Goal: Check status: Check status

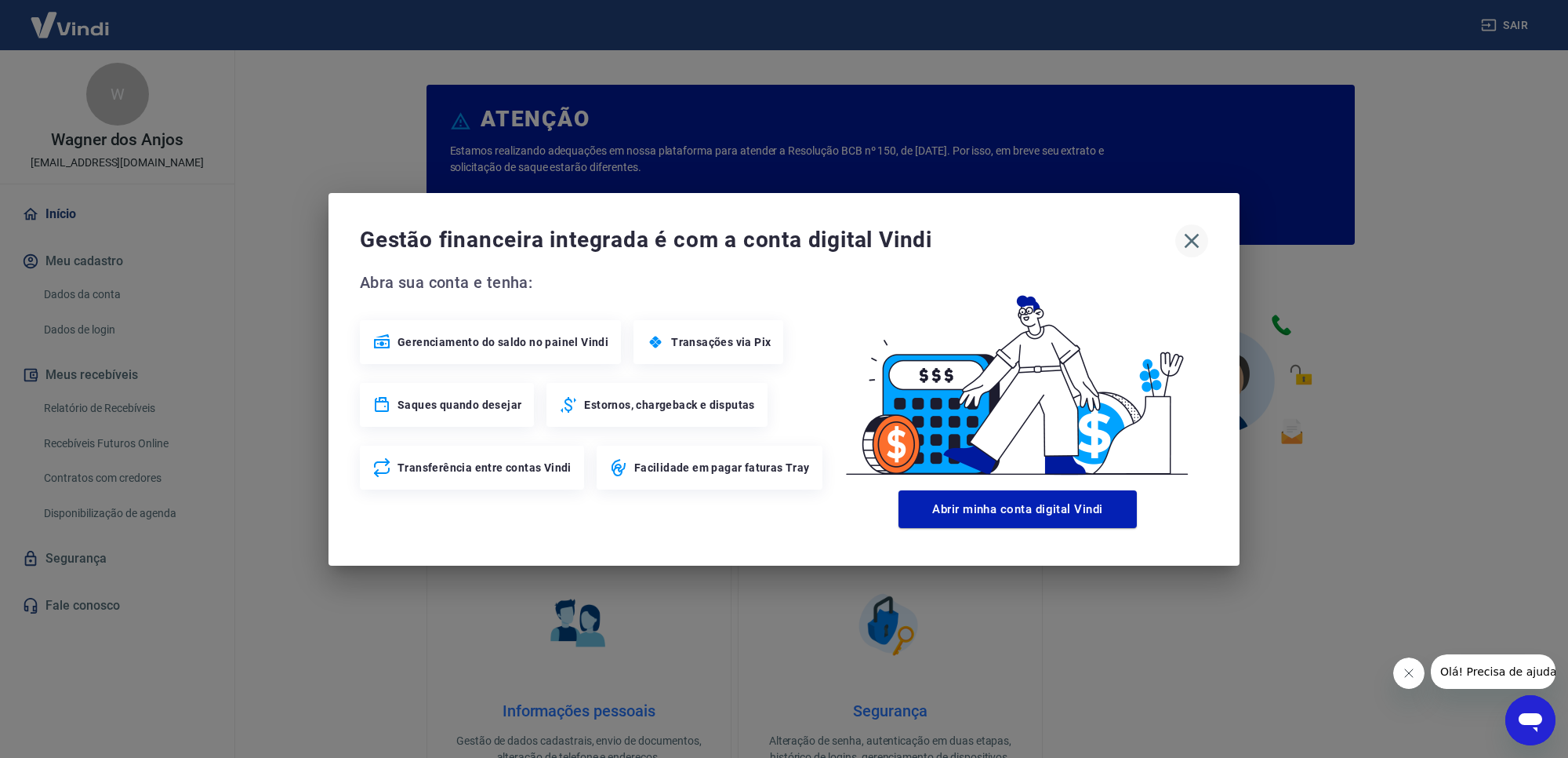
click at [1202, 247] on icon "button" at bounding box center [1192, 240] width 25 height 25
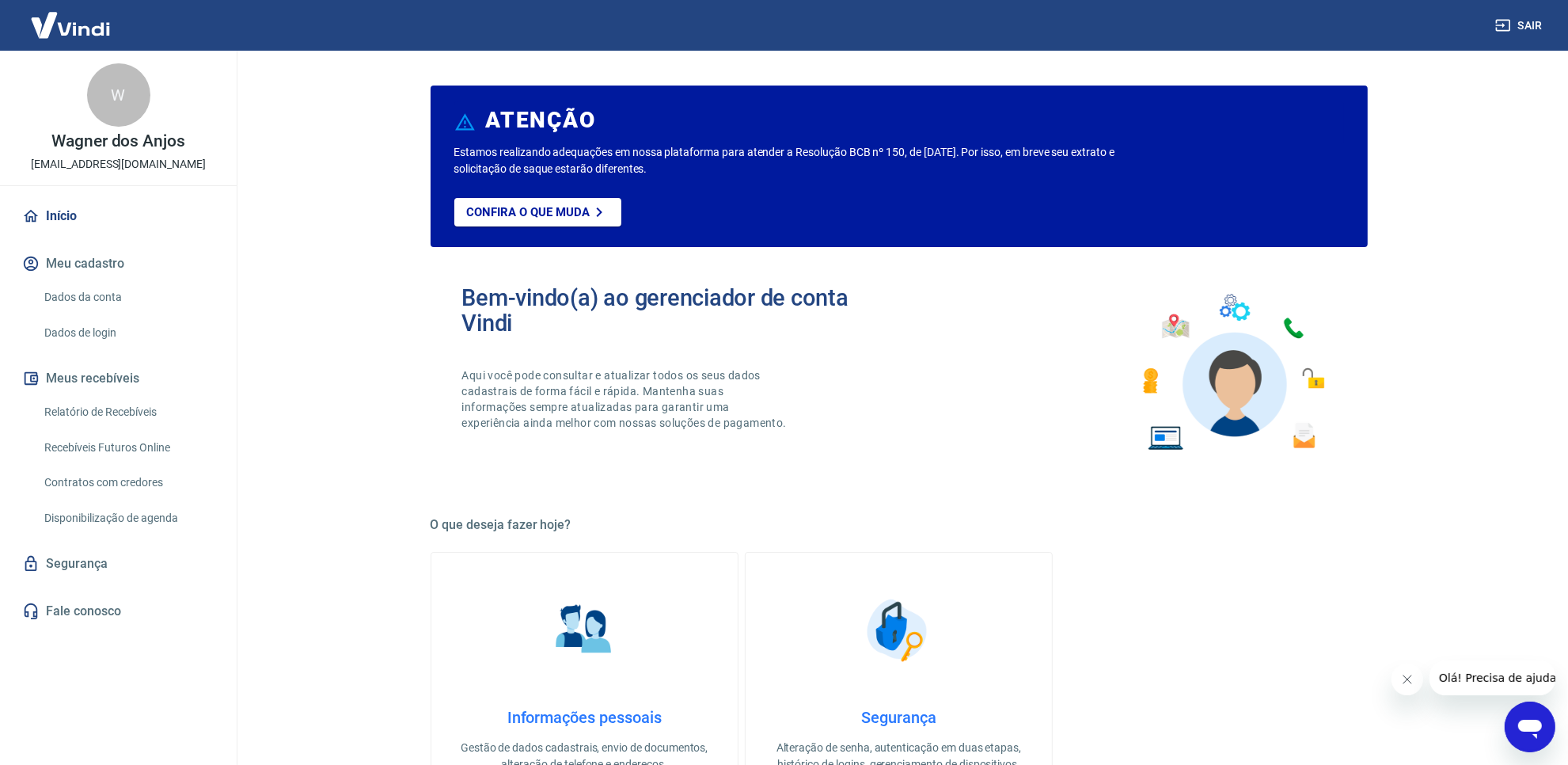
click at [163, 407] on link "Relatório de Recebíveis" at bounding box center [128, 412] width 180 height 32
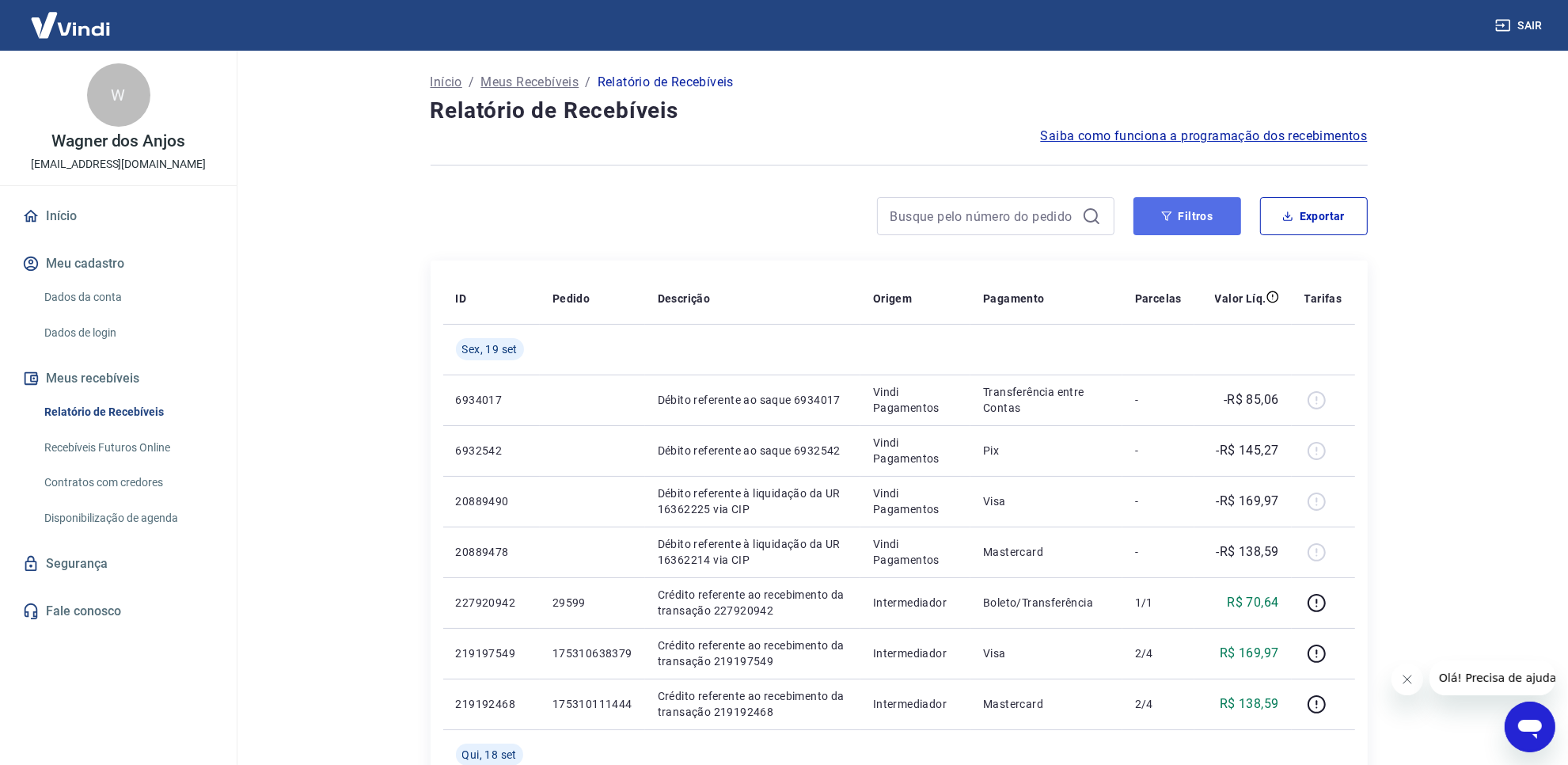
click at [1196, 231] on button "Filtros" at bounding box center [1187, 216] width 108 height 38
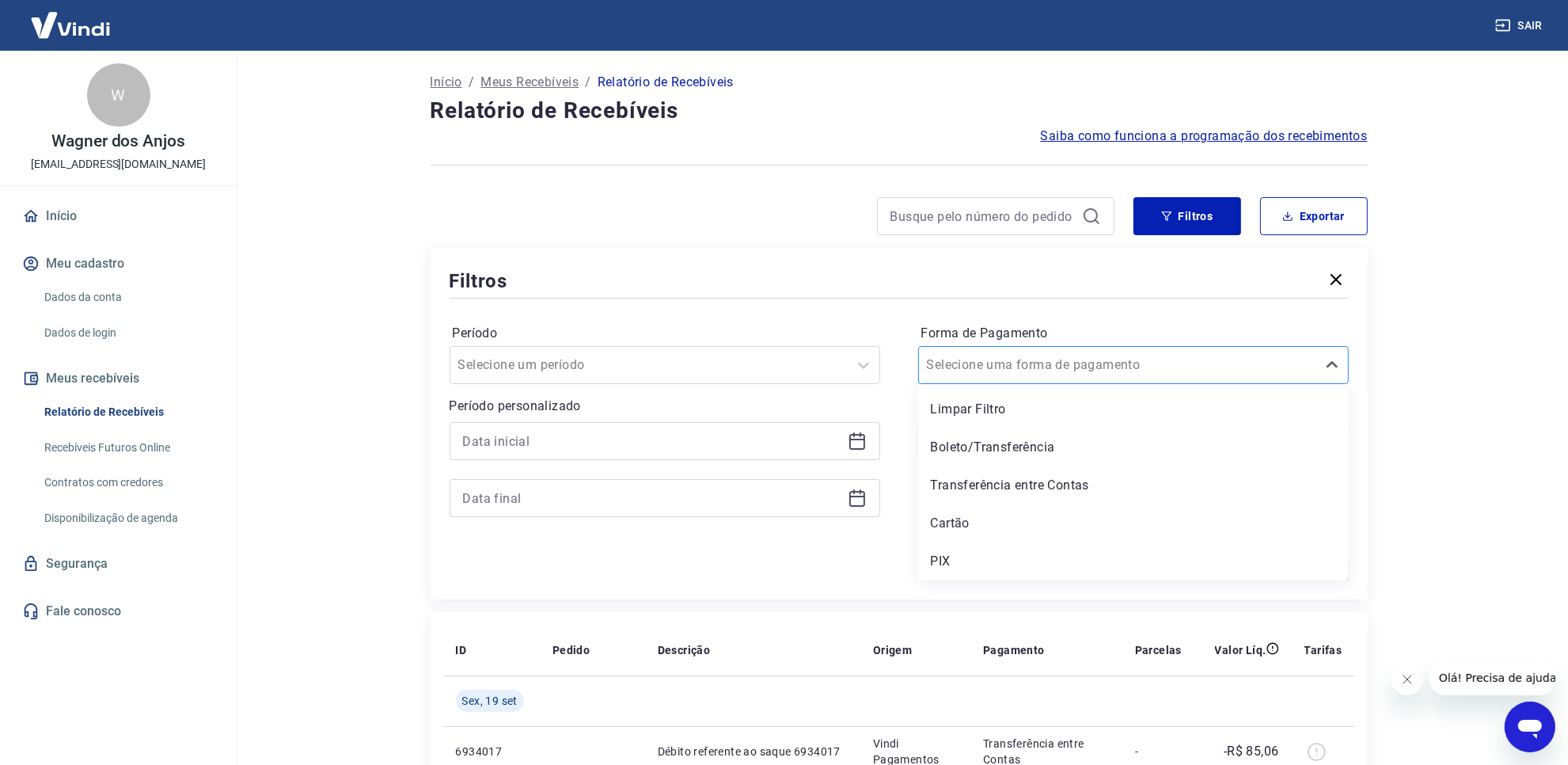
click at [1038, 373] on input "Forma de Pagamento" at bounding box center [1006, 365] width 160 height 19
click at [979, 563] on div "PIX" at bounding box center [1133, 562] width 431 height 32
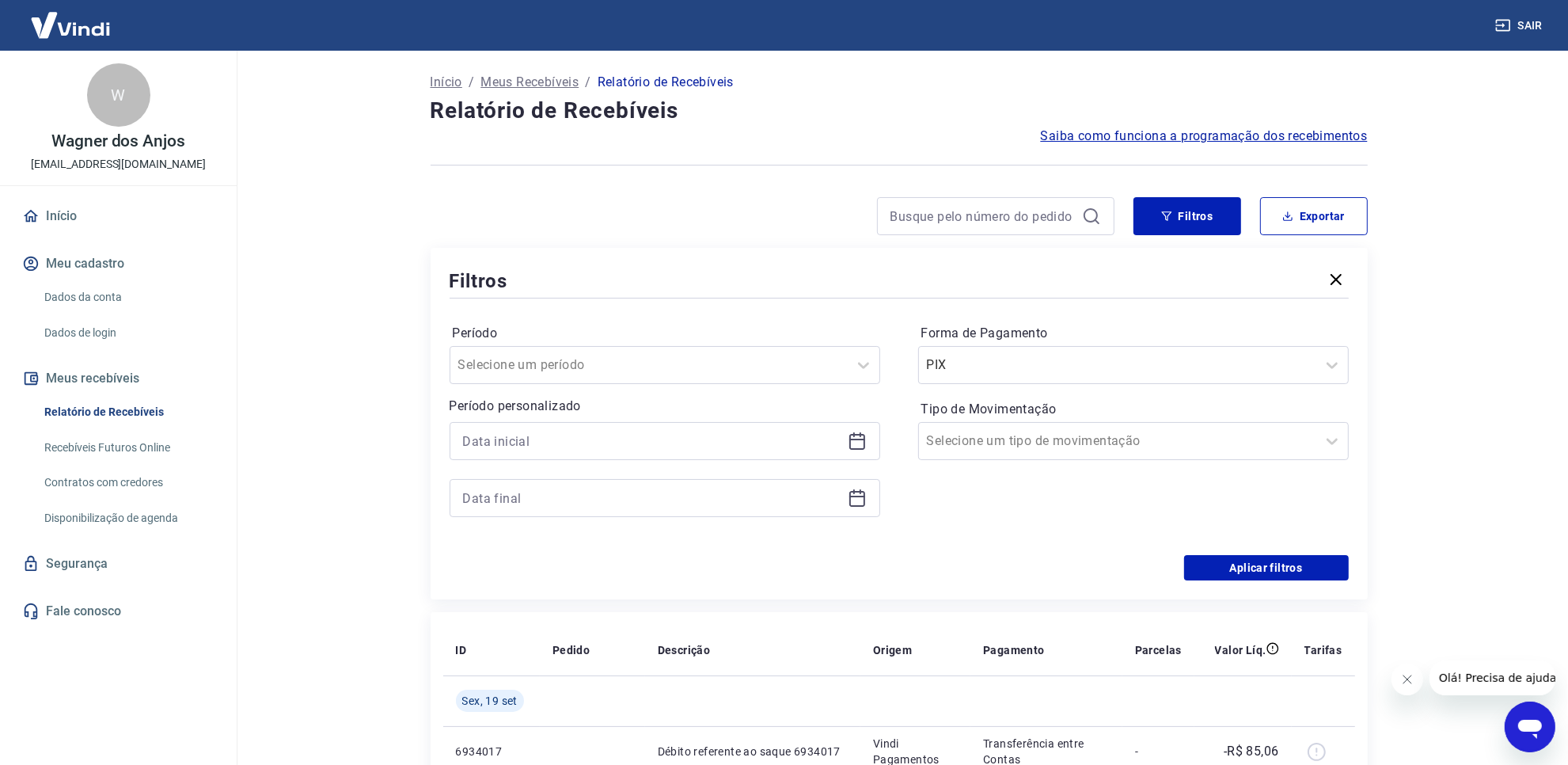
click at [1441, 548] on main "Início / Meus Recebíveis / Relatório de Recebíveis Relatório de Recebíveis Saib…" at bounding box center [899, 407] width 1339 height 714
click at [1317, 575] on button "Aplicar filtros" at bounding box center [1267, 568] width 165 height 25
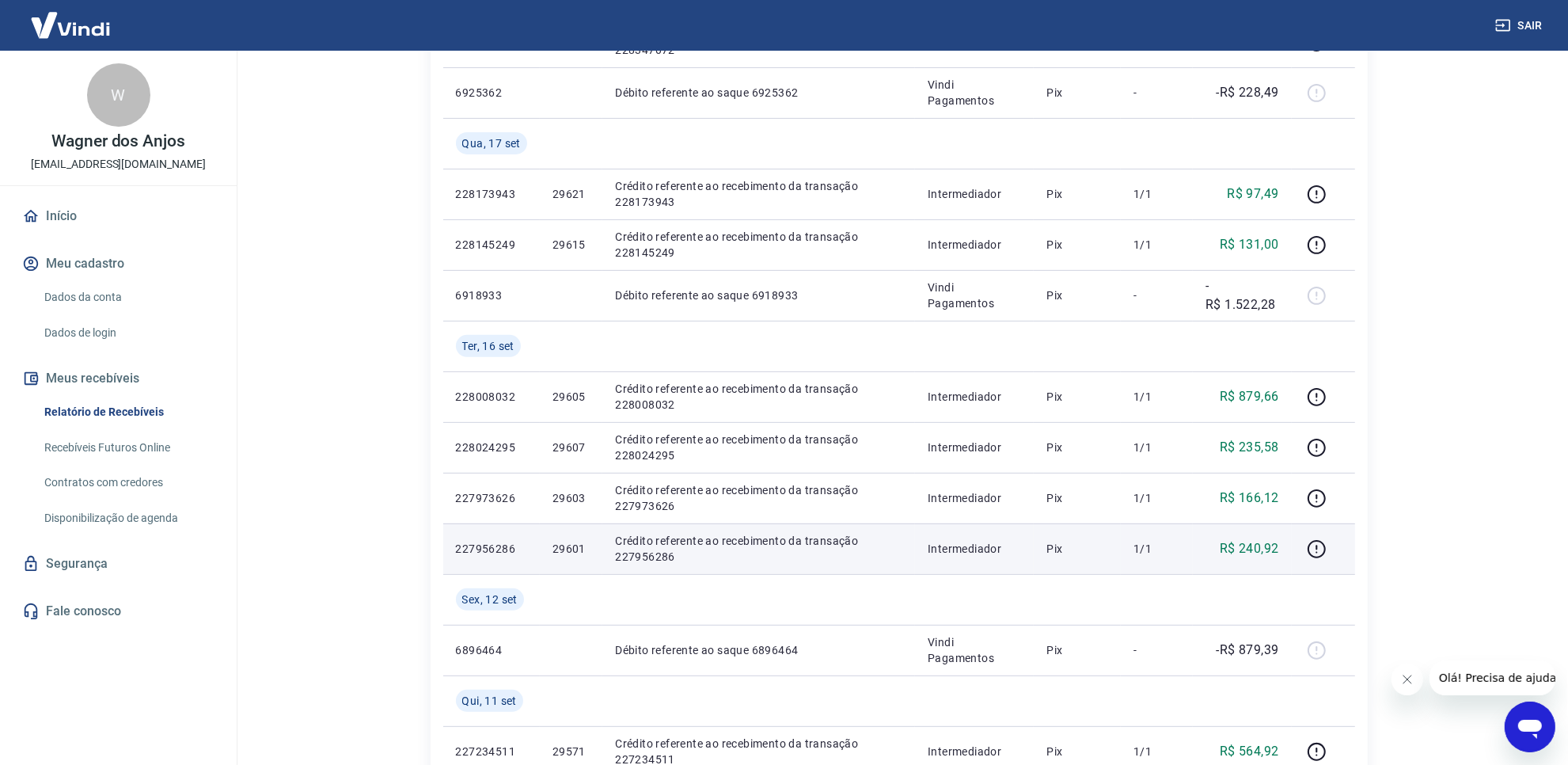
scroll to position [495, 0]
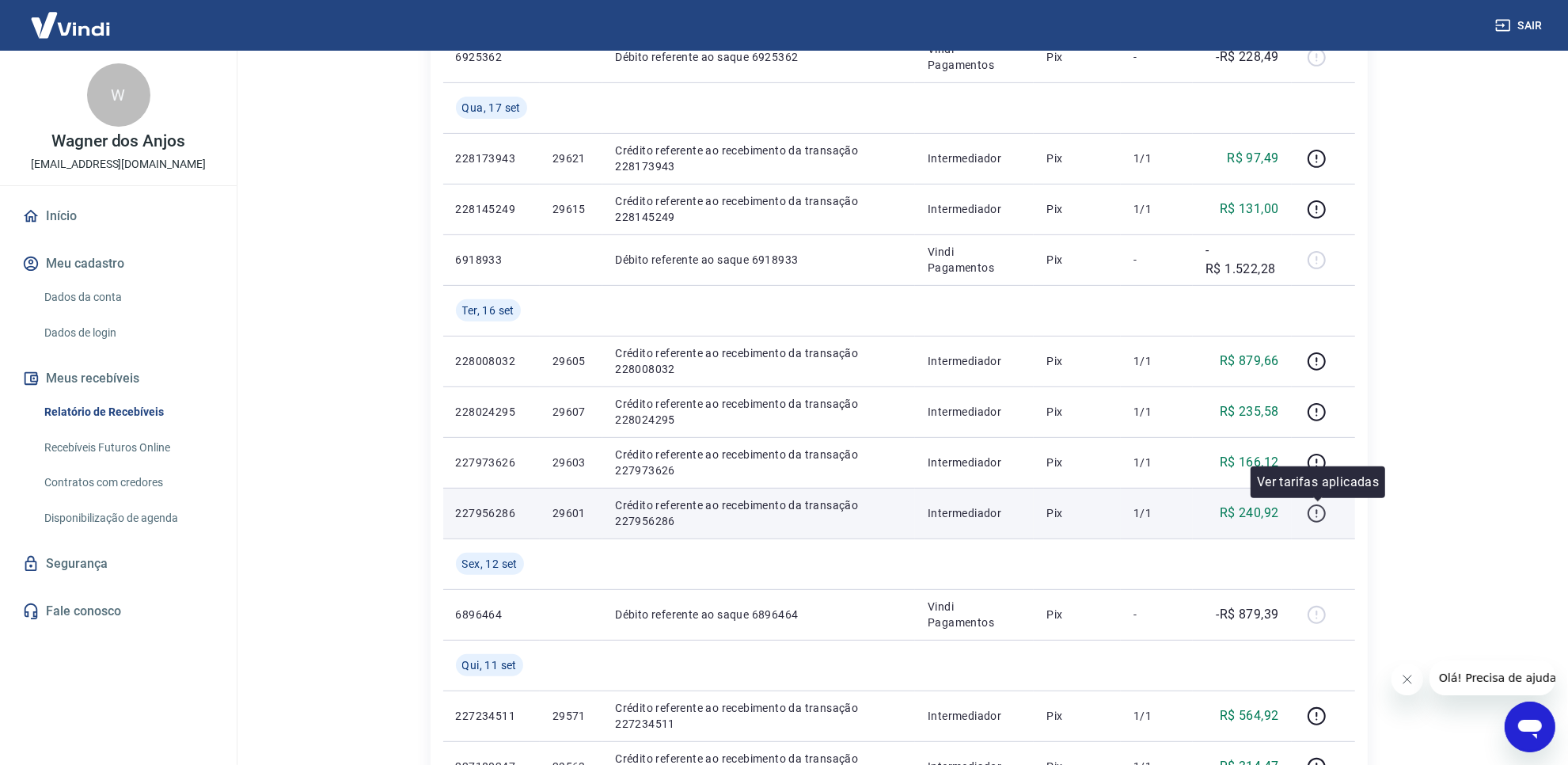
click at [1320, 517] on icon "button" at bounding box center [1317, 514] width 20 height 20
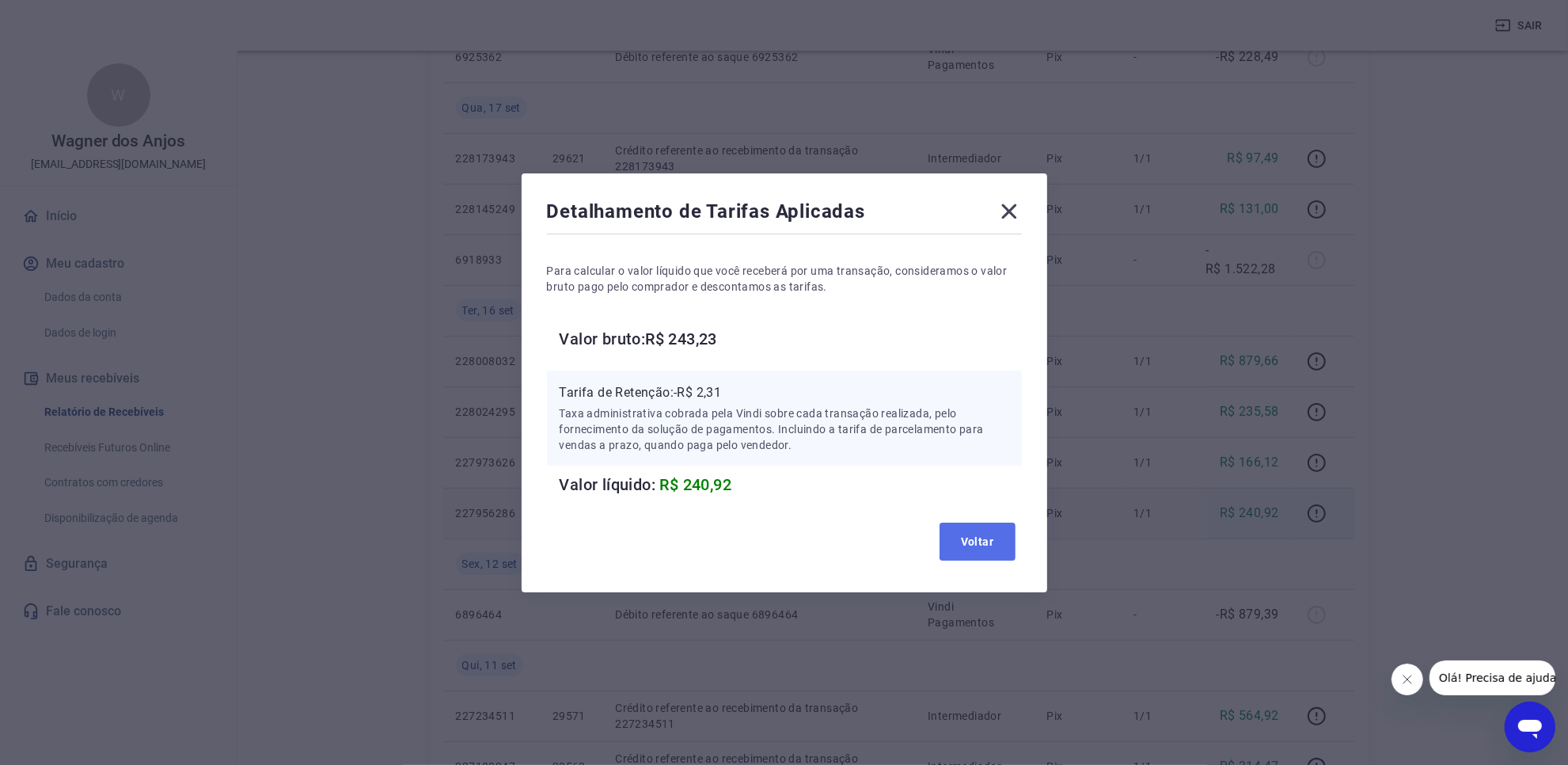
click at [994, 555] on button "Voltar" at bounding box center [977, 541] width 76 height 38
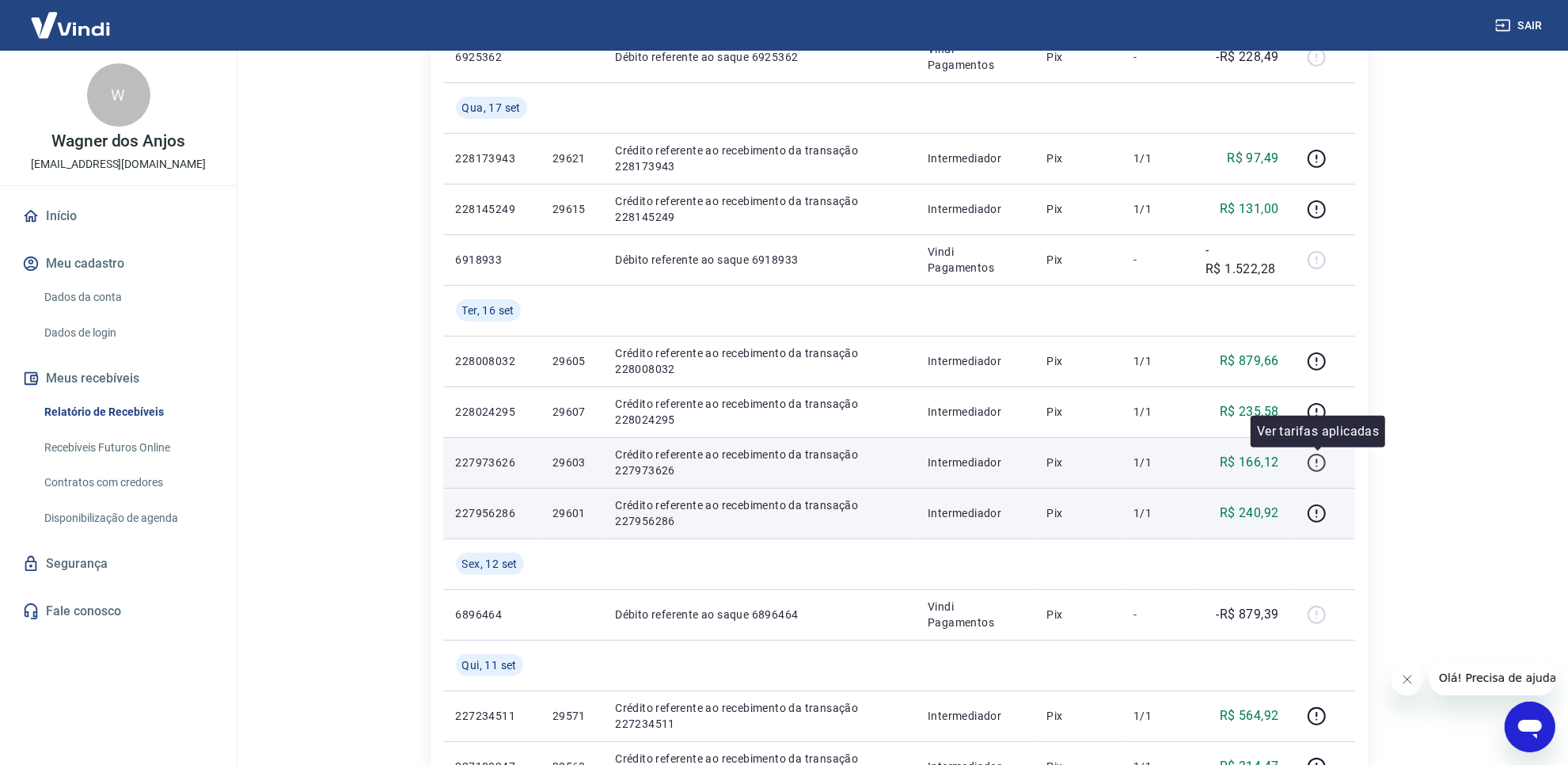
click at [1318, 467] on icon "button" at bounding box center [1317, 463] width 20 height 20
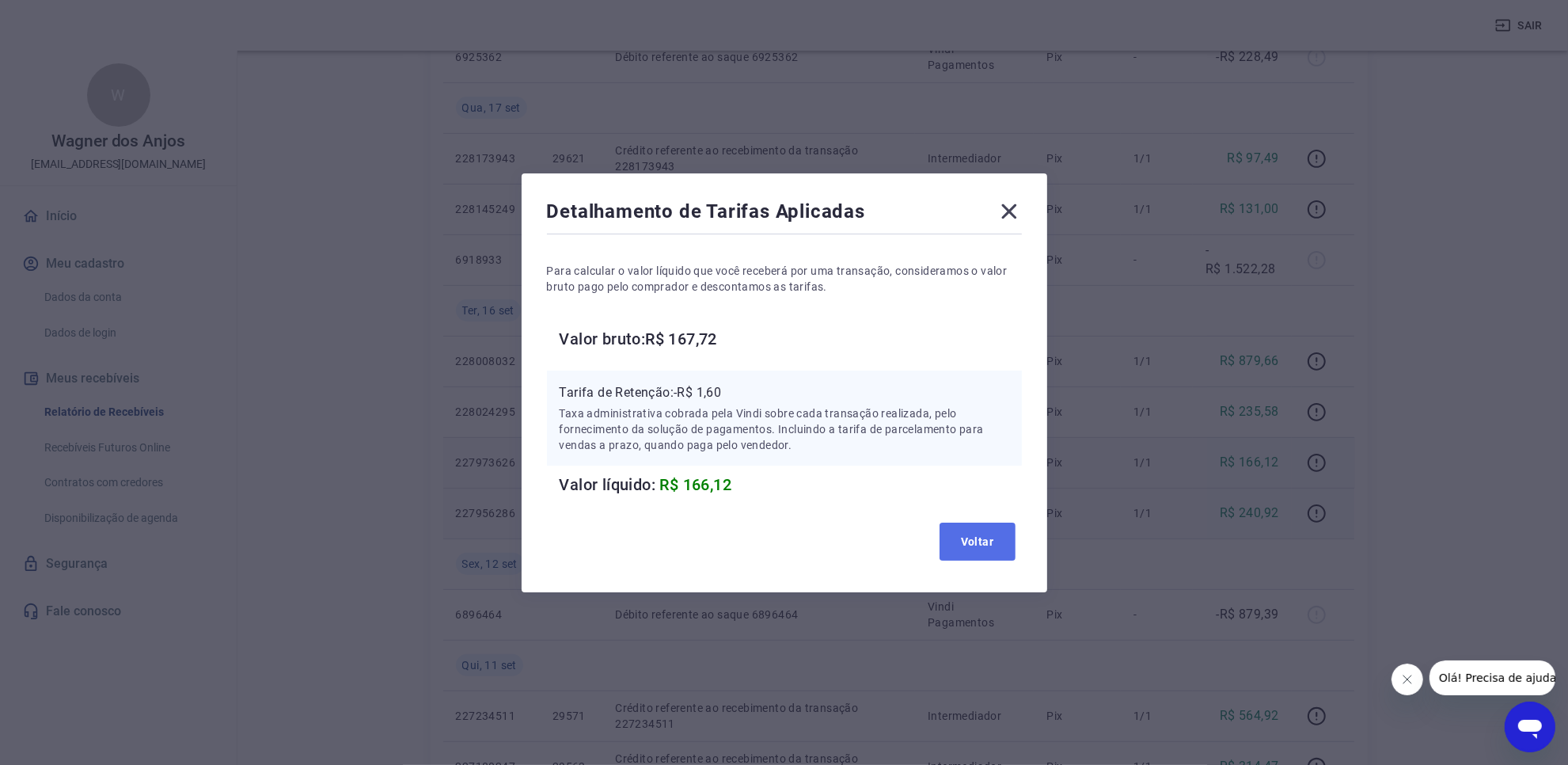
click at [983, 534] on button "Voltar" at bounding box center [977, 541] width 76 height 38
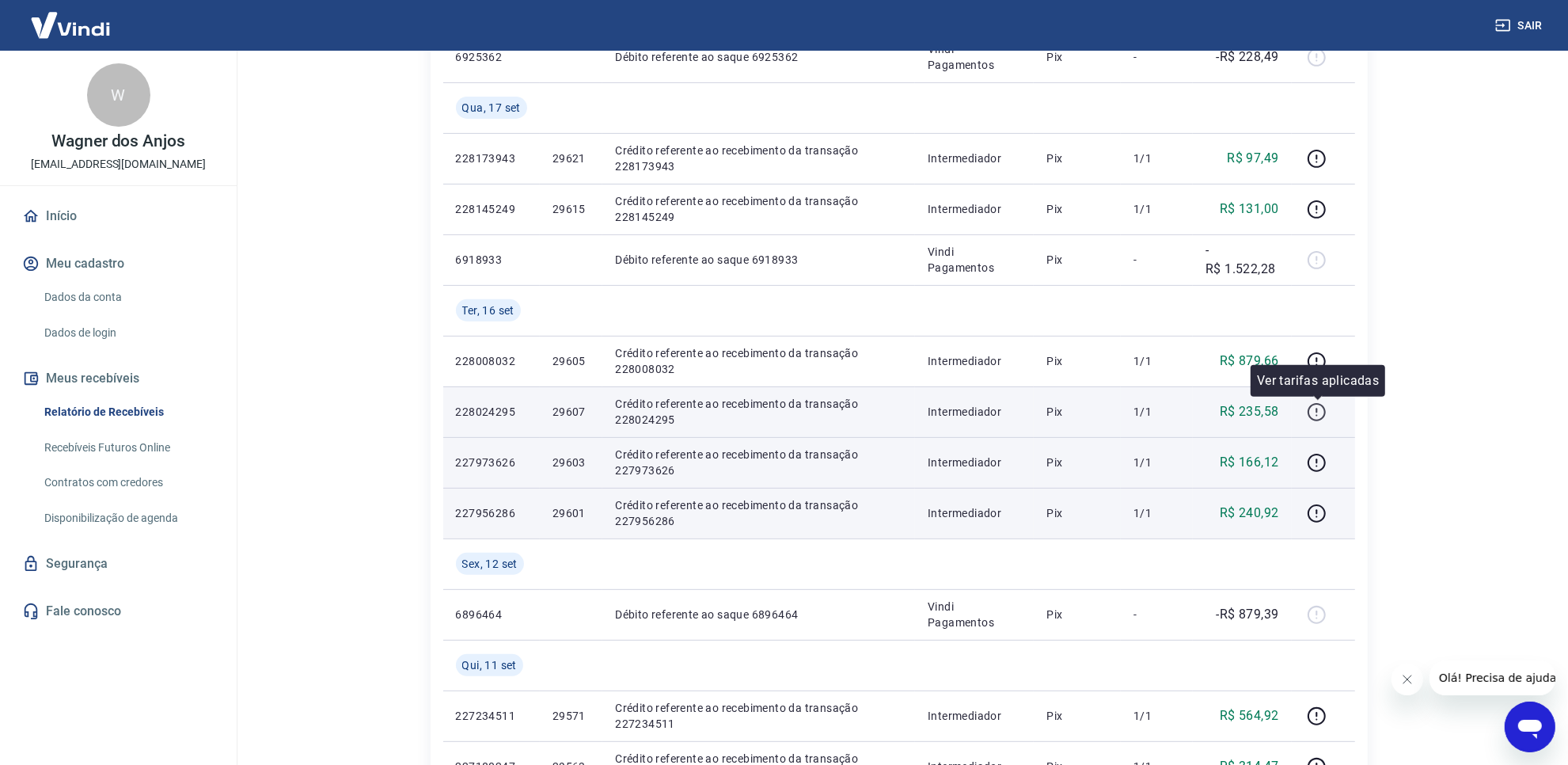
click at [1312, 413] on icon "button" at bounding box center [1317, 412] width 20 height 20
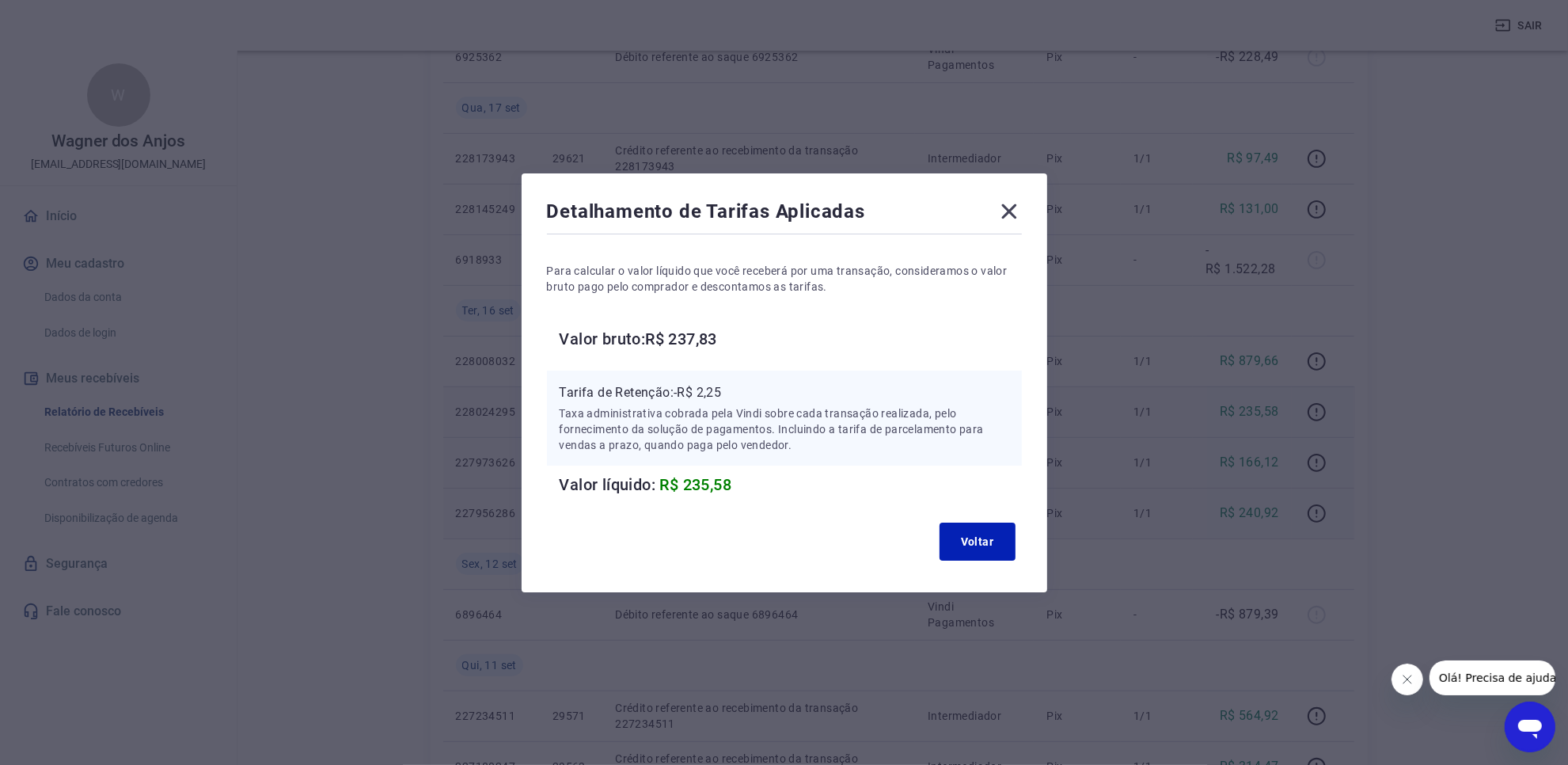
click at [982, 516] on div "Voltar" at bounding box center [784, 541] width 475 height 51
click at [986, 536] on button "Voltar" at bounding box center [977, 541] width 76 height 38
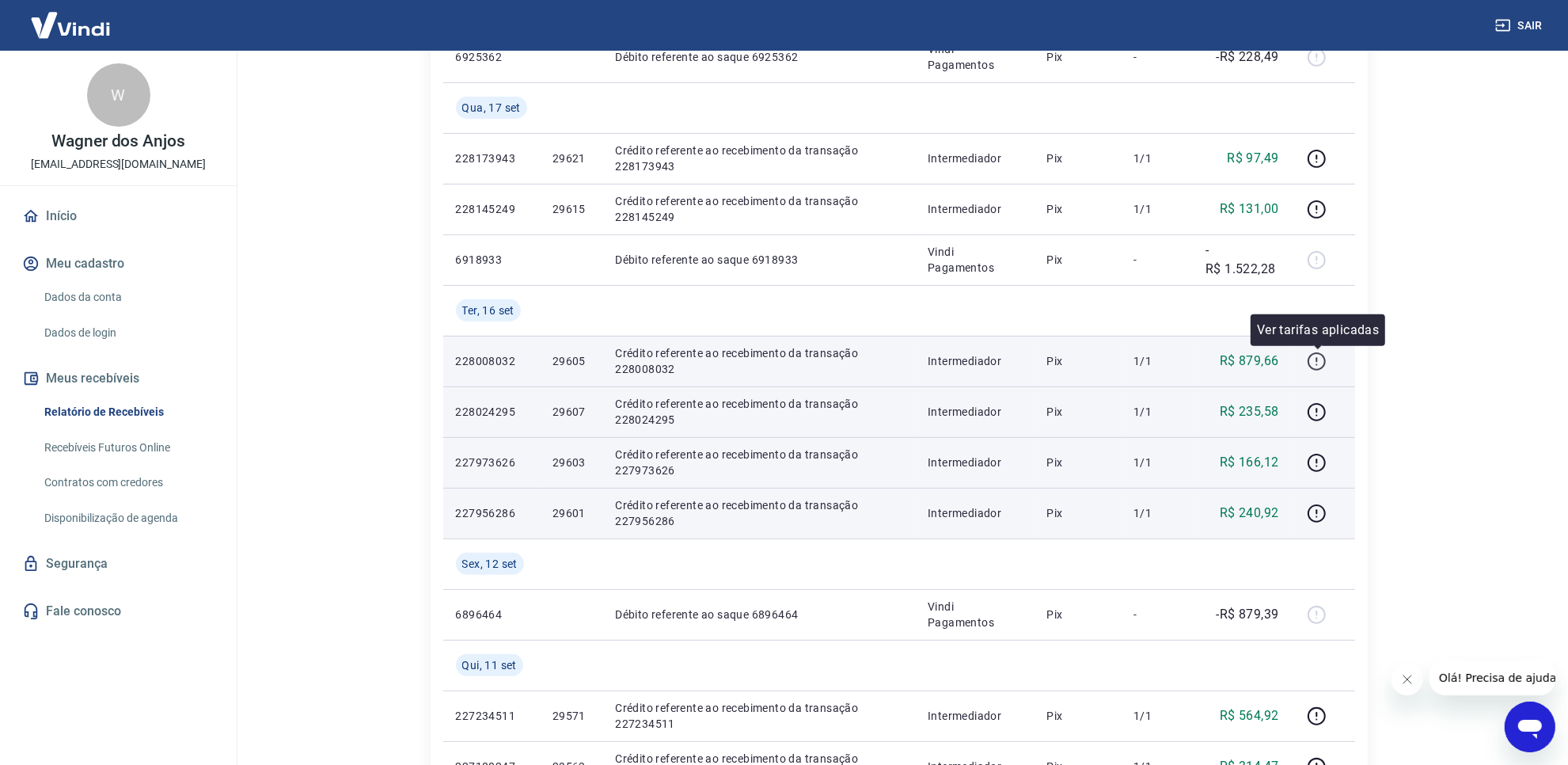
click at [1317, 365] on icon "button" at bounding box center [1317, 361] width 20 height 20
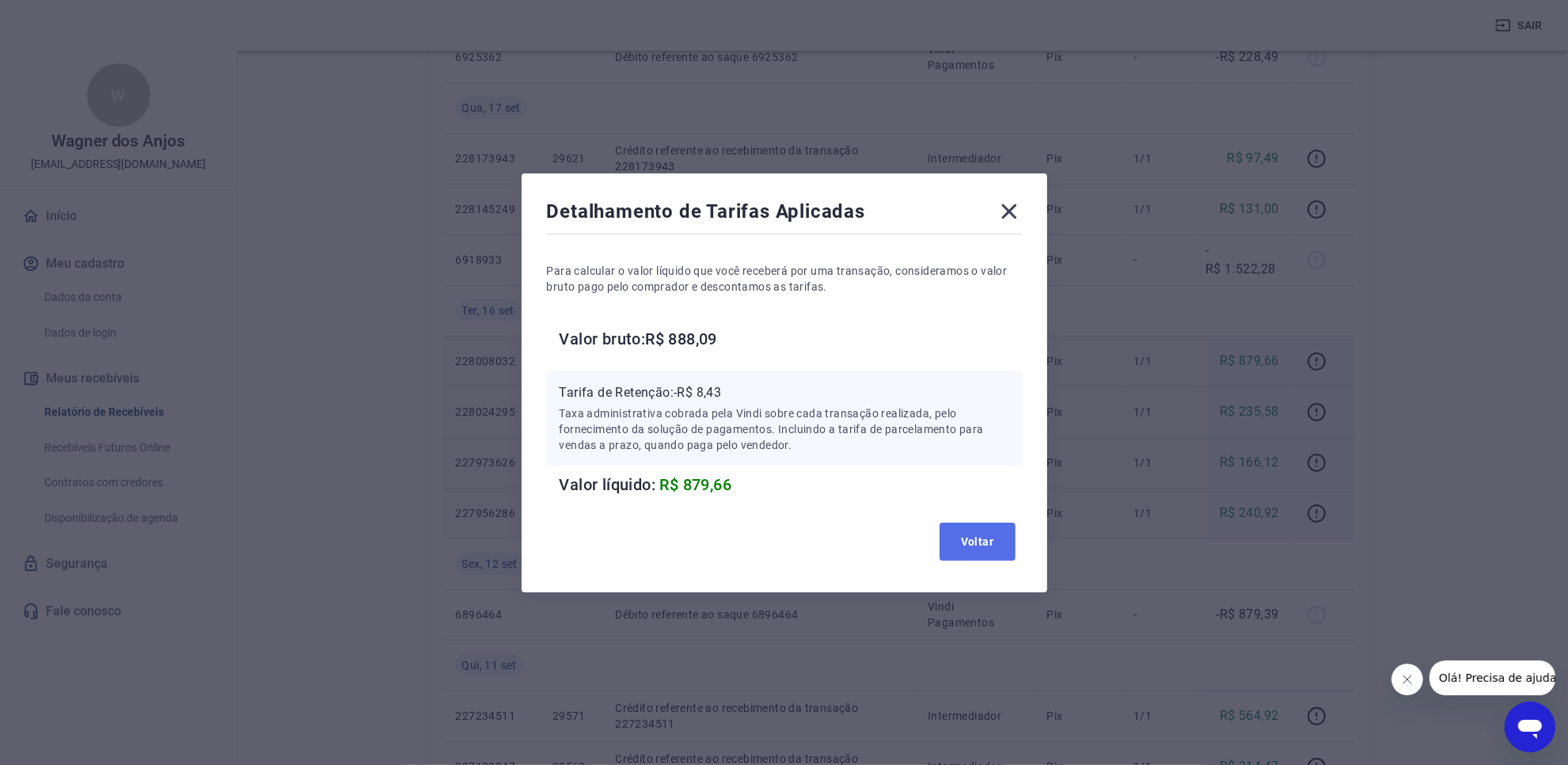
click at [1003, 533] on button "Voltar" at bounding box center [977, 541] width 76 height 38
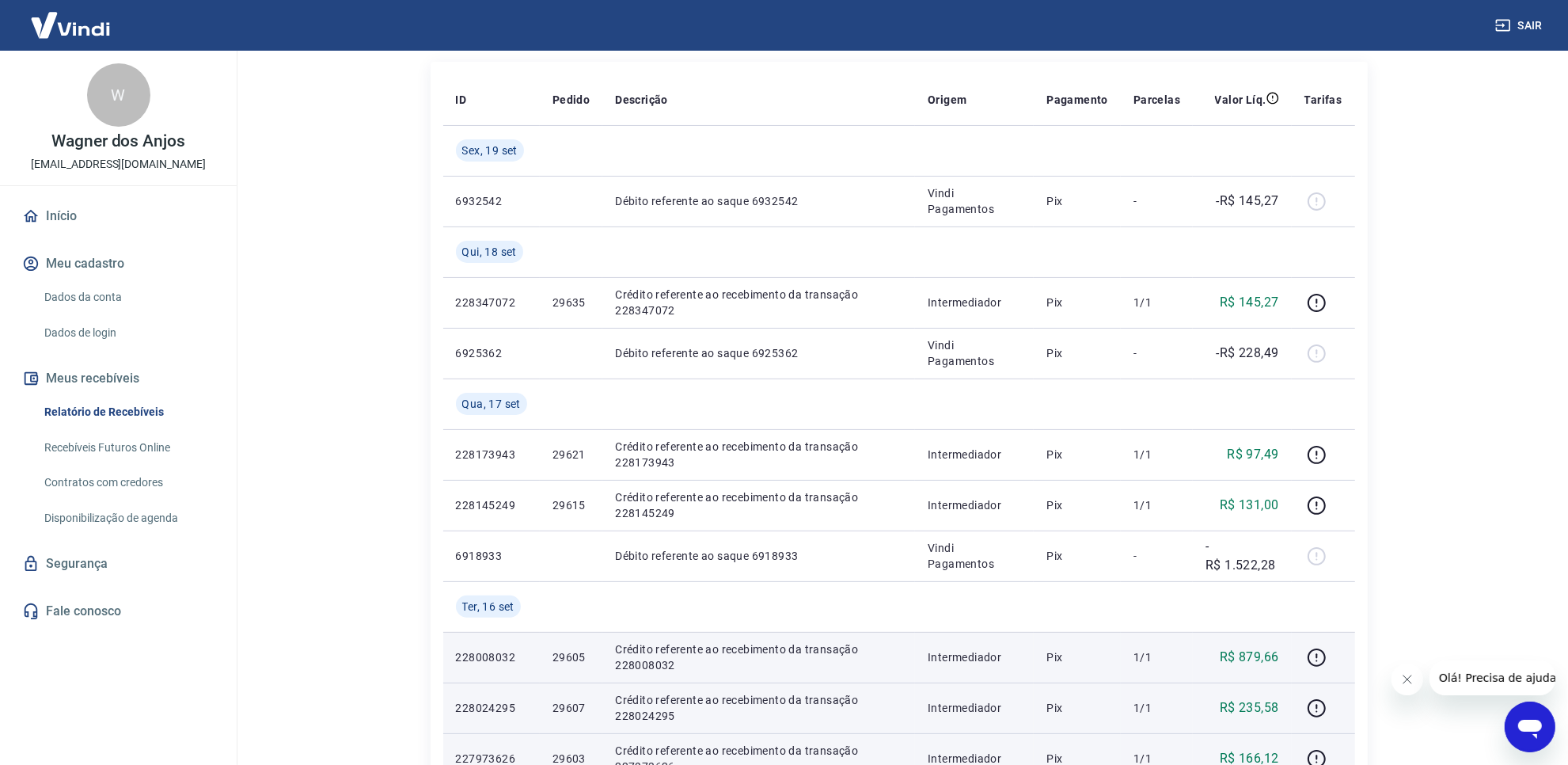
scroll to position [198, 0]
